Goal: Contribute content: Add original content to the website for others to see

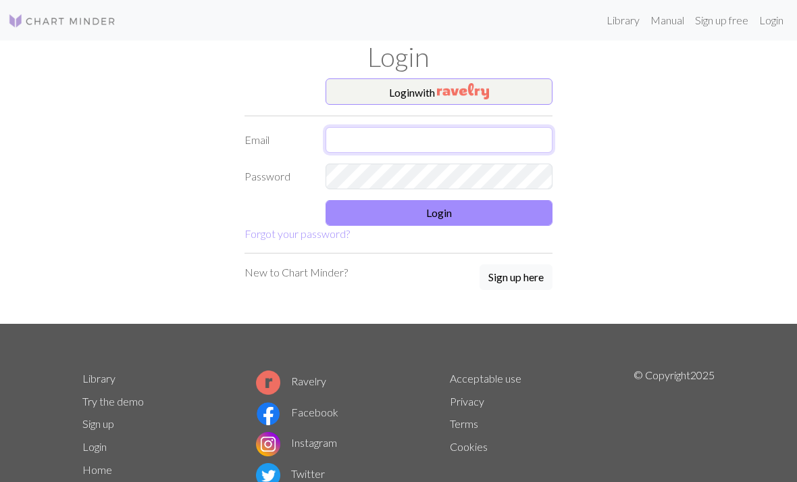
click at [444, 134] on input "text" at bounding box center [439, 140] width 227 height 26
type input "[EMAIL_ADDRESS][DOMAIN_NAME]"
click at [453, 223] on button "Login" at bounding box center [439, 213] width 227 height 26
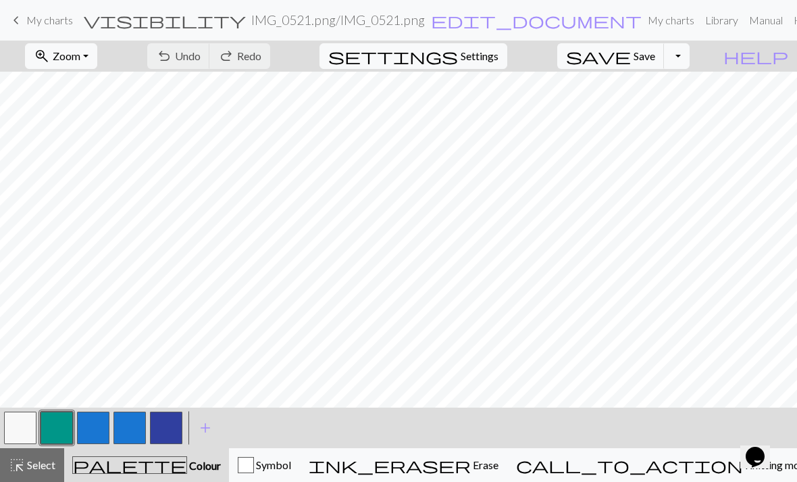
click at [642, 21] on link "My charts" at bounding box center [670, 20] width 57 height 27
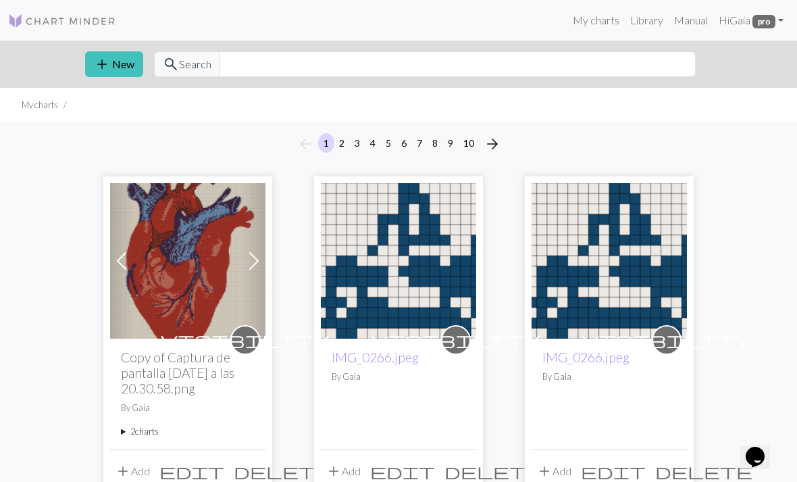
click at [595, 25] on link "My charts" at bounding box center [595, 20] width 57 height 27
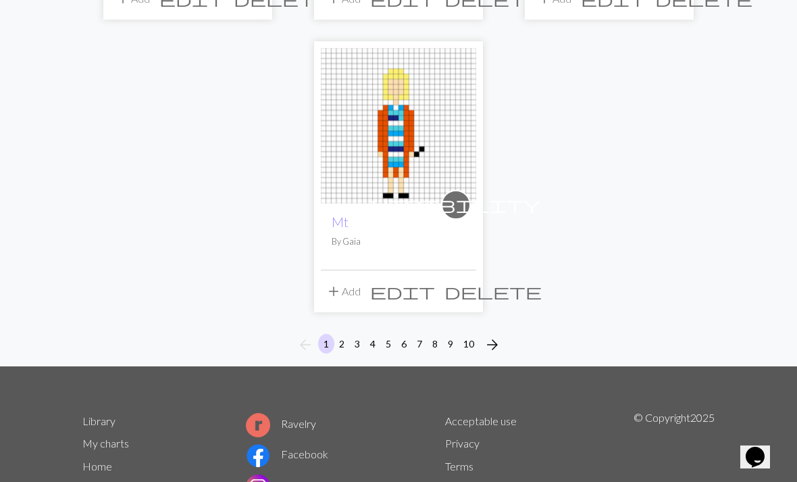
scroll to position [1742, 0]
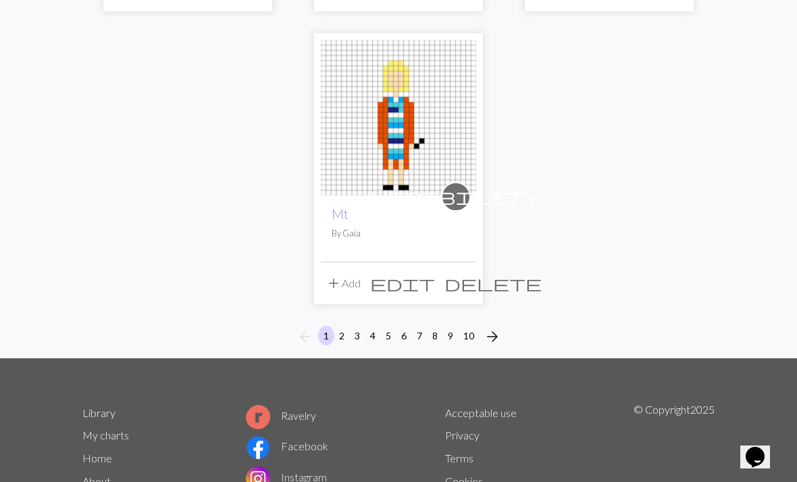
click at [338, 326] on button "2" at bounding box center [342, 336] width 16 height 20
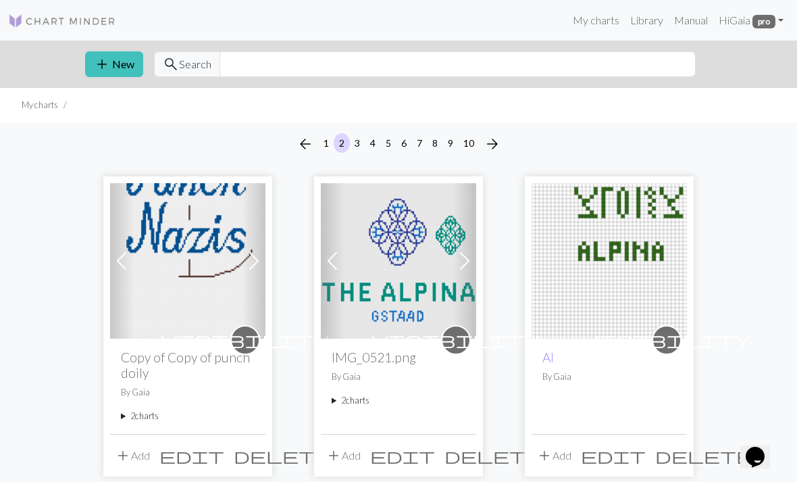
click at [139, 66] on button "add New" at bounding box center [114, 64] width 58 height 26
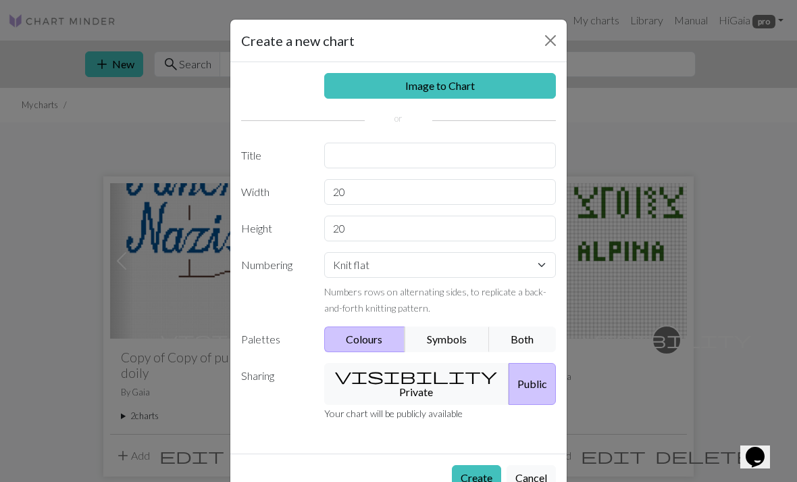
click at [699, 118] on div "Create a new chart Image to Chart Title Width 20 Height 20 Numbering Knit flat …" at bounding box center [398, 241] width 797 height 482
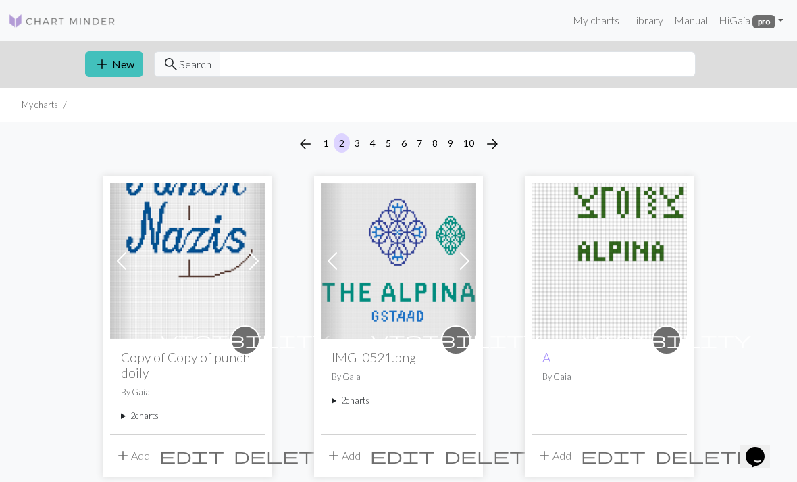
click at [602, 232] on img at bounding box center [609, 260] width 155 height 155
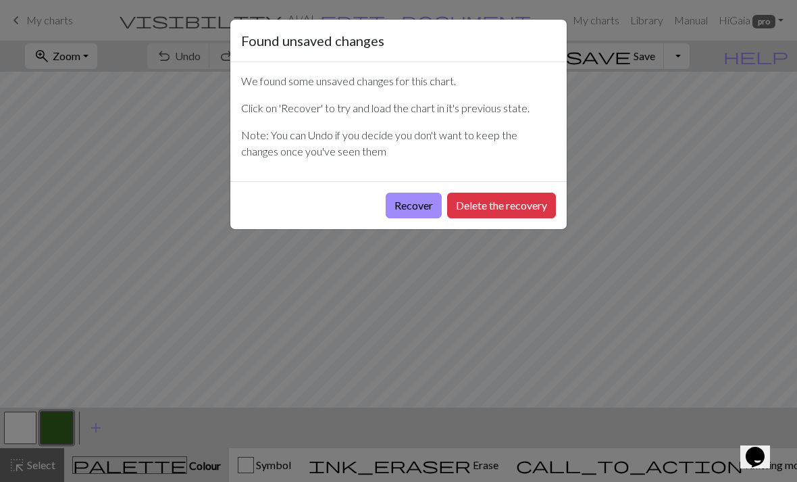
click at [400, 214] on button "Recover" at bounding box center [414, 206] width 56 height 26
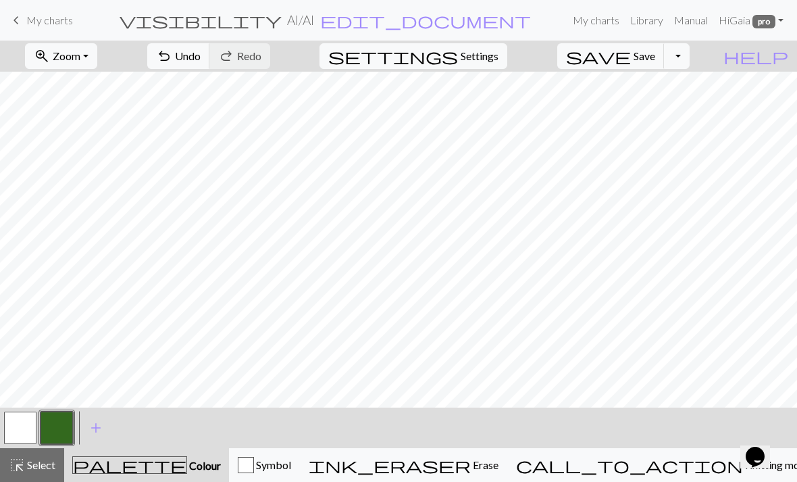
click at [97, 57] on button "zoom_in Zoom Zoom" at bounding box center [61, 56] width 72 height 26
click at [106, 89] on button "Fit all" at bounding box center [79, 86] width 107 height 22
click at [201, 58] on span "Undo" at bounding box center [188, 55] width 26 height 13
click at [201, 56] on span "Undo" at bounding box center [188, 55] width 26 height 13
click at [201, 52] on span "Undo" at bounding box center [188, 55] width 26 height 13
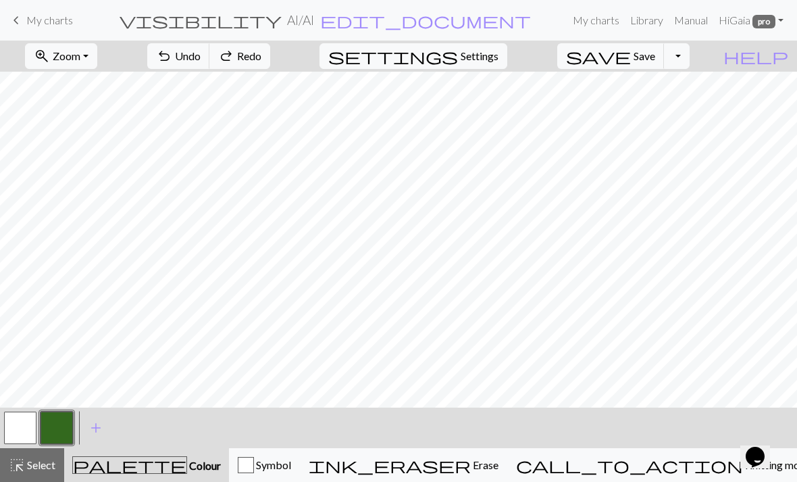
click at [201, 53] on span "Undo" at bounding box center [188, 55] width 26 height 13
click at [201, 51] on span "Undo" at bounding box center [188, 55] width 26 height 13
click at [201, 53] on span "Undo" at bounding box center [188, 55] width 26 height 13
click at [201, 54] on span "Undo" at bounding box center [188, 55] width 26 height 13
click at [201, 51] on span "Undo" at bounding box center [188, 55] width 26 height 13
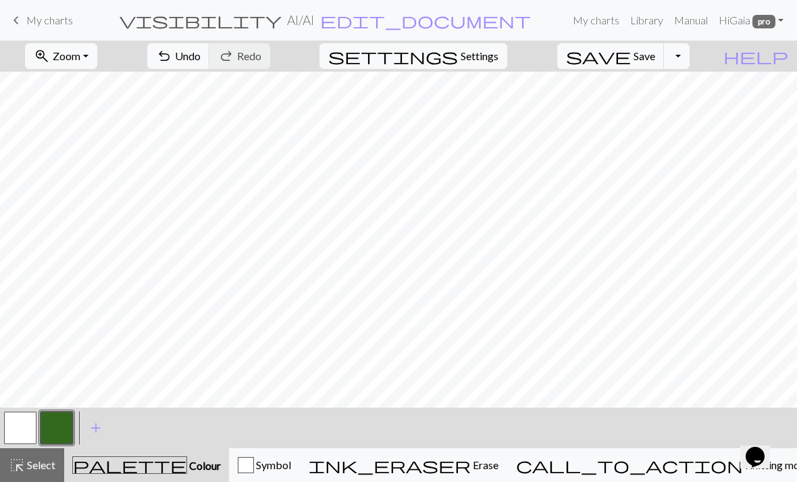
click at [201, 54] on span "Undo" at bounding box center [188, 55] width 26 height 13
click at [201, 61] on span "Undo" at bounding box center [188, 55] width 26 height 13
click at [201, 54] on span "Undo" at bounding box center [188, 55] width 26 height 13
click at [201, 53] on span "Undo" at bounding box center [188, 55] width 26 height 13
click at [201, 55] on span "Undo" at bounding box center [188, 55] width 26 height 13
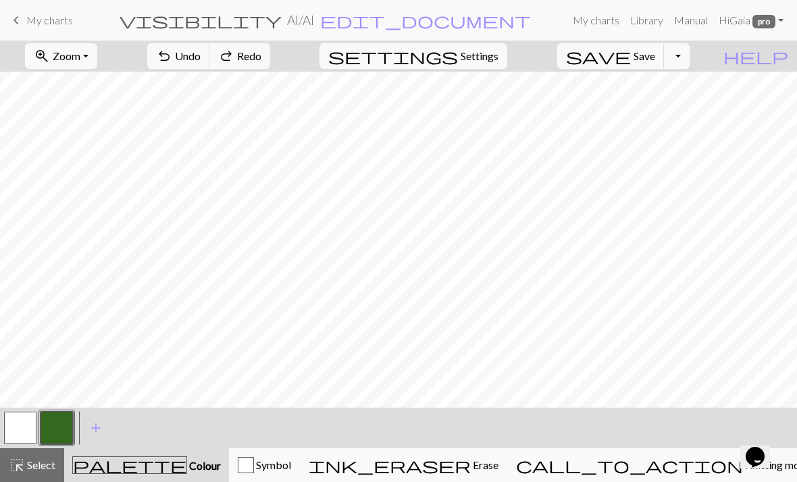
click at [30, 431] on button "button" at bounding box center [20, 427] width 32 height 32
click at [71, 427] on button "button" at bounding box center [57, 427] width 32 height 32
click at [201, 61] on span "Undo" at bounding box center [188, 55] width 26 height 13
click at [28, 424] on button "button" at bounding box center [20, 427] width 32 height 32
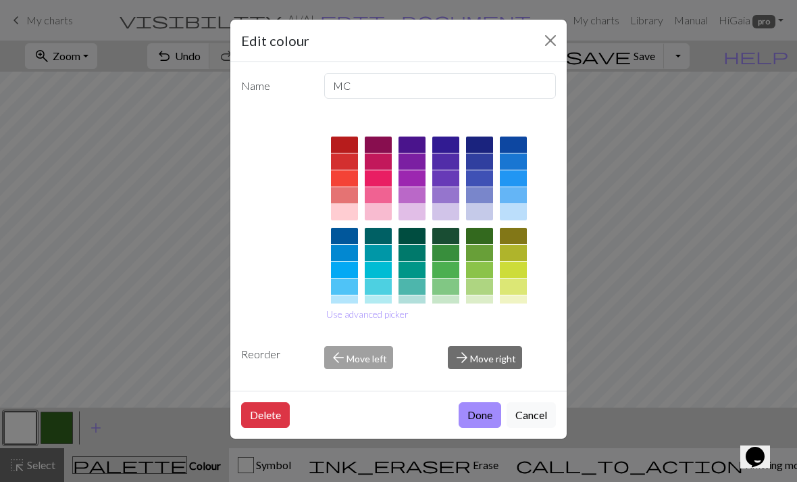
click at [553, 43] on button "Close" at bounding box center [551, 41] width 22 height 22
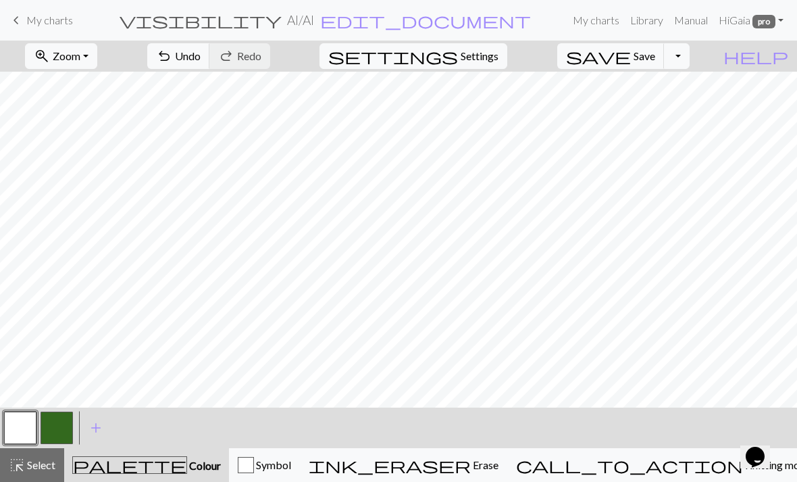
click at [48, 411] on button "button" at bounding box center [57, 427] width 32 height 32
click at [172, 51] on span "undo" at bounding box center [164, 56] width 16 height 19
click at [24, 422] on button "button" at bounding box center [20, 427] width 32 height 32
click at [71, 436] on button "button" at bounding box center [57, 427] width 32 height 32
click at [172, 52] on span "undo" at bounding box center [164, 56] width 16 height 19
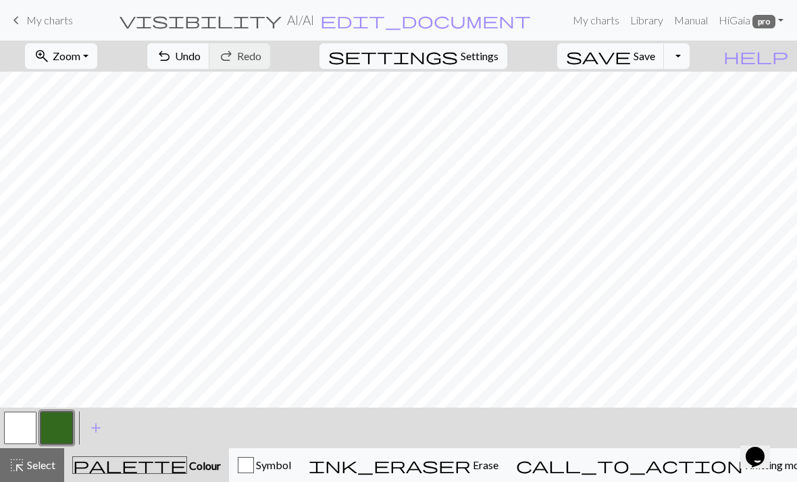
click at [27, 425] on button "button" at bounding box center [20, 427] width 32 height 32
click at [68, 425] on button "button" at bounding box center [57, 427] width 32 height 32
click at [18, 434] on button "button" at bounding box center [20, 427] width 32 height 32
click at [61, 430] on button "button" at bounding box center [57, 427] width 32 height 32
click at [12, 434] on button "button" at bounding box center [20, 427] width 32 height 32
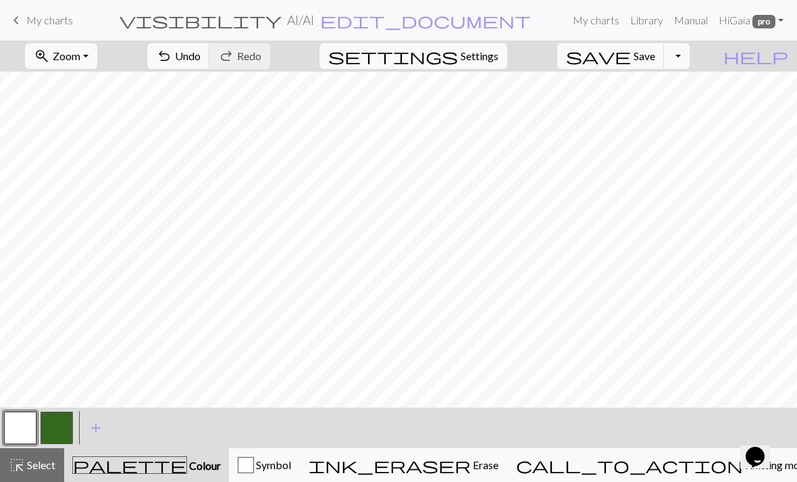
click at [55, 427] on button "button" at bounding box center [57, 427] width 32 height 32
click at [15, 428] on button "button" at bounding box center [20, 427] width 32 height 32
click at [59, 422] on button "button" at bounding box center [57, 427] width 32 height 32
click at [172, 53] on span "undo" at bounding box center [164, 56] width 16 height 19
click at [172, 58] on span "undo" at bounding box center [164, 56] width 16 height 19
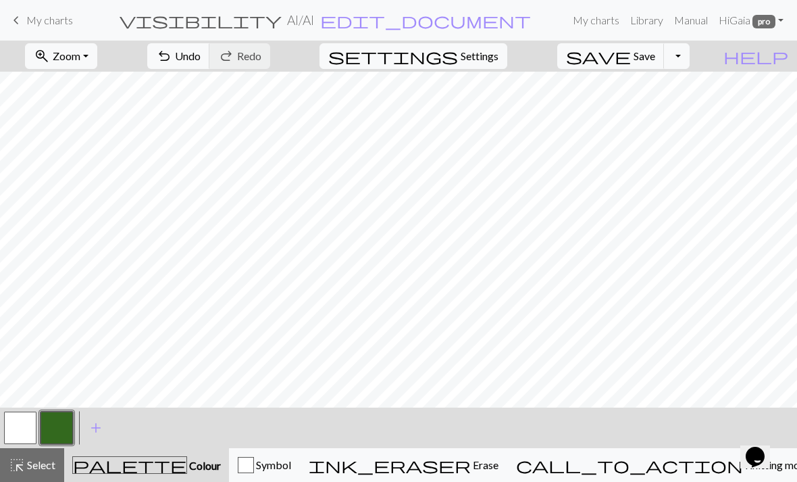
click at [25, 426] on button "button" at bounding box center [20, 427] width 32 height 32
click at [71, 422] on button "button" at bounding box center [57, 427] width 32 height 32
click at [172, 47] on span "undo" at bounding box center [164, 56] width 16 height 19
click at [210, 44] on button "undo Undo Undo" at bounding box center [178, 56] width 63 height 26
click at [172, 57] on span "undo" at bounding box center [164, 56] width 16 height 19
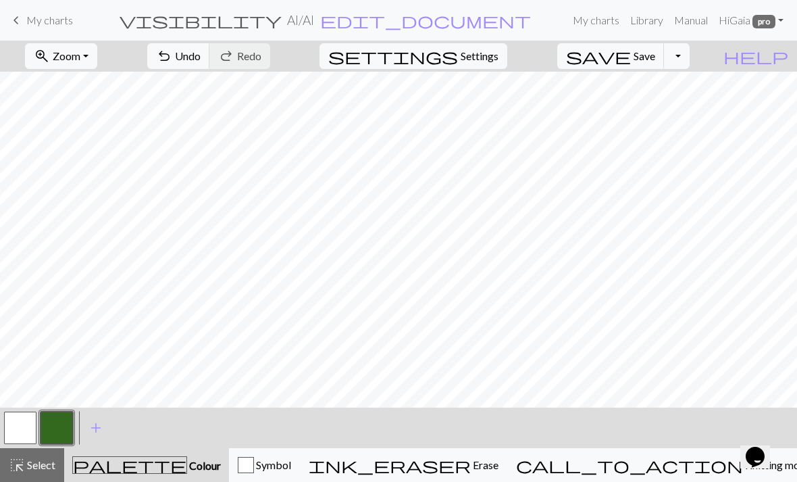
click at [23, 430] on button "button" at bounding box center [20, 427] width 32 height 32
click at [61, 427] on button "button" at bounding box center [57, 427] width 32 height 32
click at [201, 55] on span "Undo" at bounding box center [188, 55] width 26 height 13
click at [201, 58] on span "Undo" at bounding box center [188, 55] width 26 height 13
click at [201, 61] on span "Undo" at bounding box center [188, 55] width 26 height 13
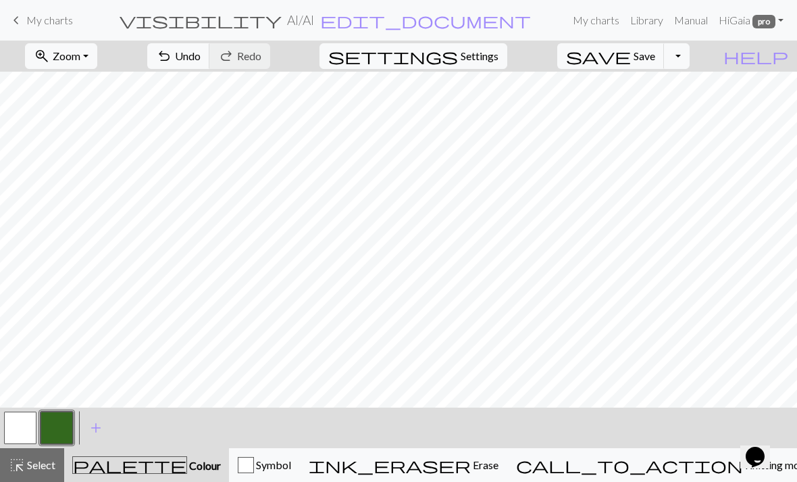
click at [210, 52] on button "undo Undo Undo" at bounding box center [178, 56] width 63 height 26
click at [34, 434] on button "button" at bounding box center [20, 427] width 32 height 32
click at [58, 427] on button "button" at bounding box center [57, 427] width 32 height 32
click at [201, 55] on span "Undo" at bounding box center [188, 55] width 26 height 13
click at [28, 420] on button "button" at bounding box center [20, 427] width 32 height 32
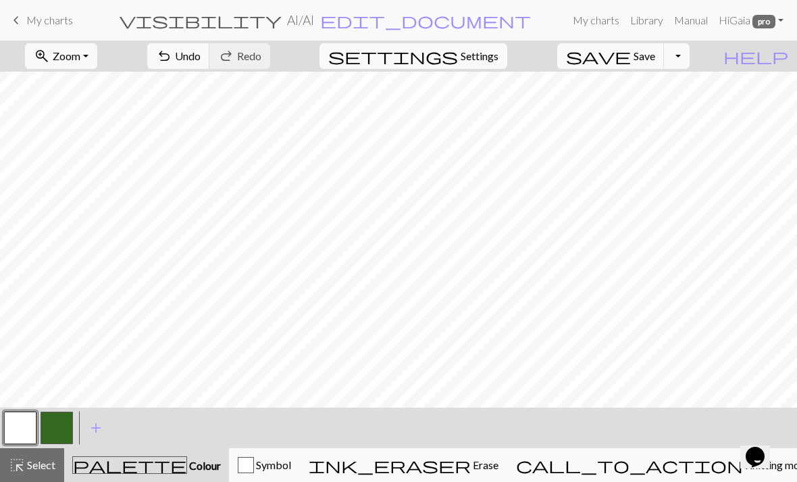
click at [30, 428] on button "button" at bounding box center [20, 427] width 32 height 32
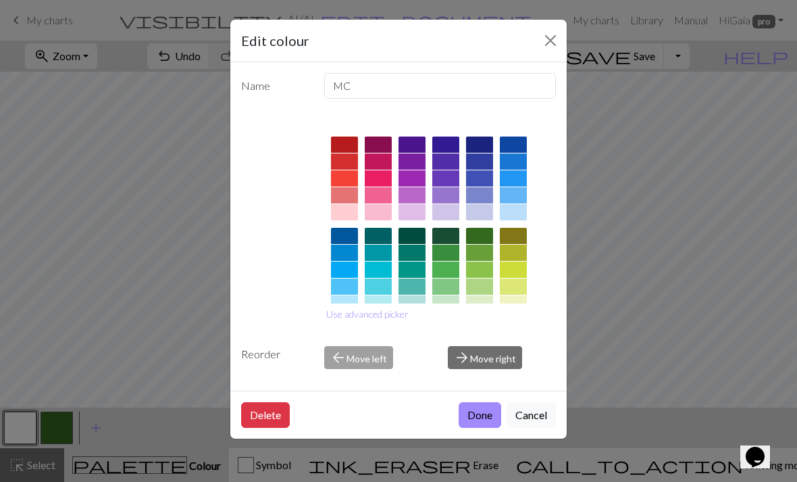
click at [553, 37] on button "Close" at bounding box center [551, 41] width 22 height 22
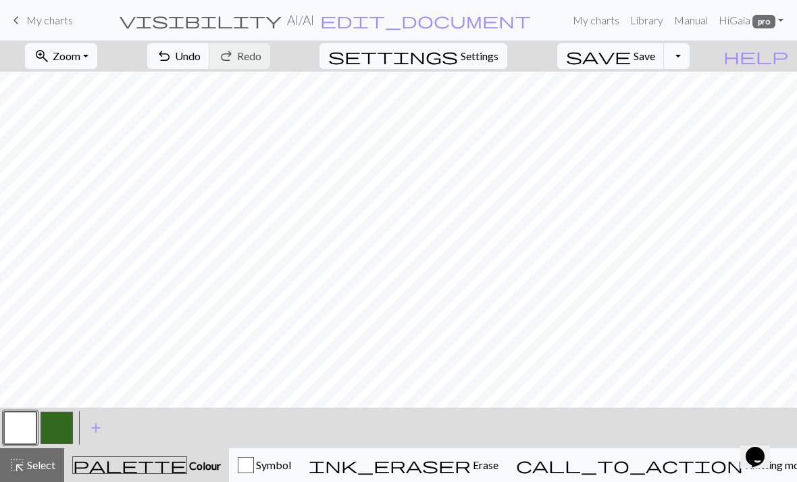
click at [52, 428] on button "button" at bounding box center [57, 427] width 32 height 32
click at [26, 440] on button "button" at bounding box center [20, 427] width 32 height 32
click at [65, 422] on button "button" at bounding box center [57, 427] width 32 height 32
click at [23, 421] on button "button" at bounding box center [20, 427] width 32 height 32
click at [57, 425] on button "button" at bounding box center [57, 427] width 32 height 32
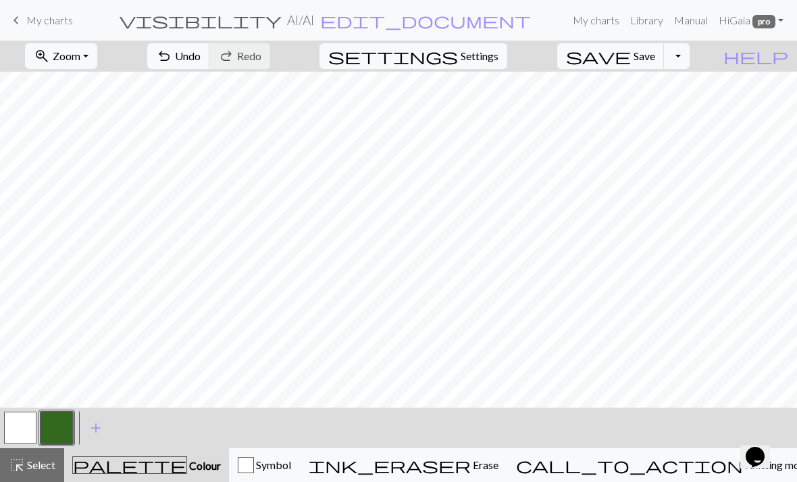
click at [22, 420] on button "button" at bounding box center [20, 427] width 32 height 32
click at [54, 428] on button "button" at bounding box center [57, 427] width 32 height 32
click at [22, 436] on button "button" at bounding box center [20, 427] width 32 height 32
click at [61, 417] on button "button" at bounding box center [57, 427] width 32 height 32
click at [28, 432] on button "button" at bounding box center [20, 427] width 32 height 32
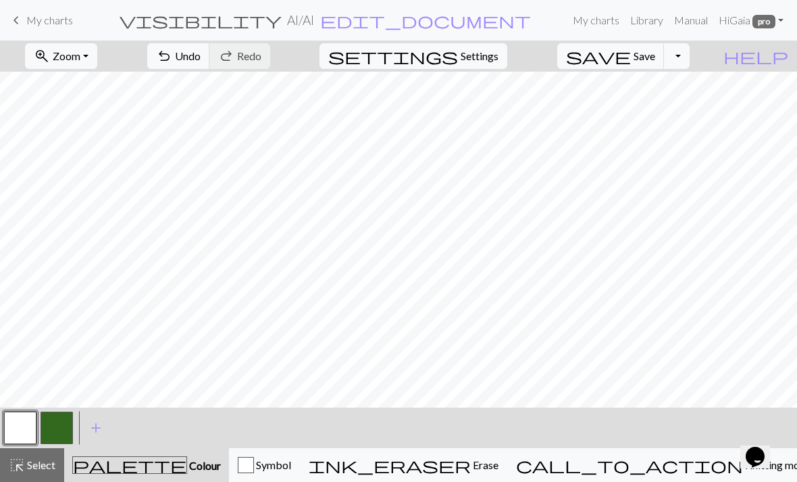
click at [65, 424] on button "button" at bounding box center [57, 427] width 32 height 32
click at [28, 430] on button "button" at bounding box center [20, 427] width 32 height 32
click at [280, 53] on div "undo Undo Undo redo Redo Redo" at bounding box center [208, 56] width 143 height 31
click at [44, 430] on button "button" at bounding box center [57, 427] width 32 height 32
click at [29, 422] on button "button" at bounding box center [20, 427] width 32 height 32
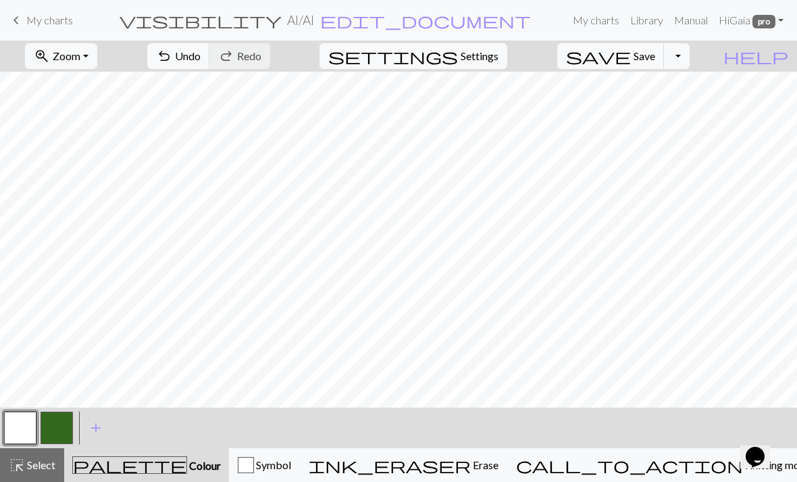
click at [655, 55] on span "Save" at bounding box center [645, 55] width 22 height 13
